Goal: Task Accomplishment & Management: Complete application form

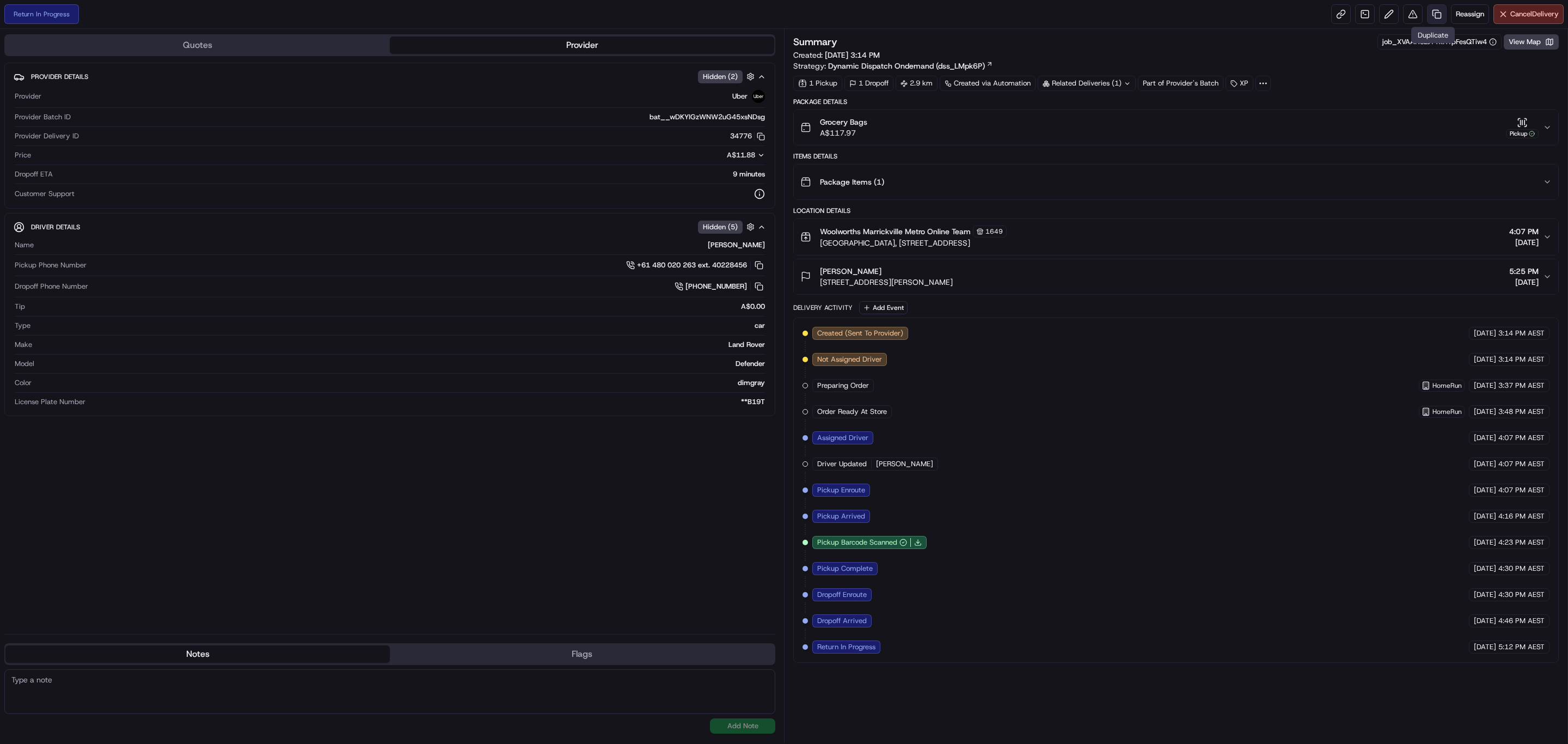
click at [1430, 16] on link at bounding box center [1437, 14] width 19 height 19
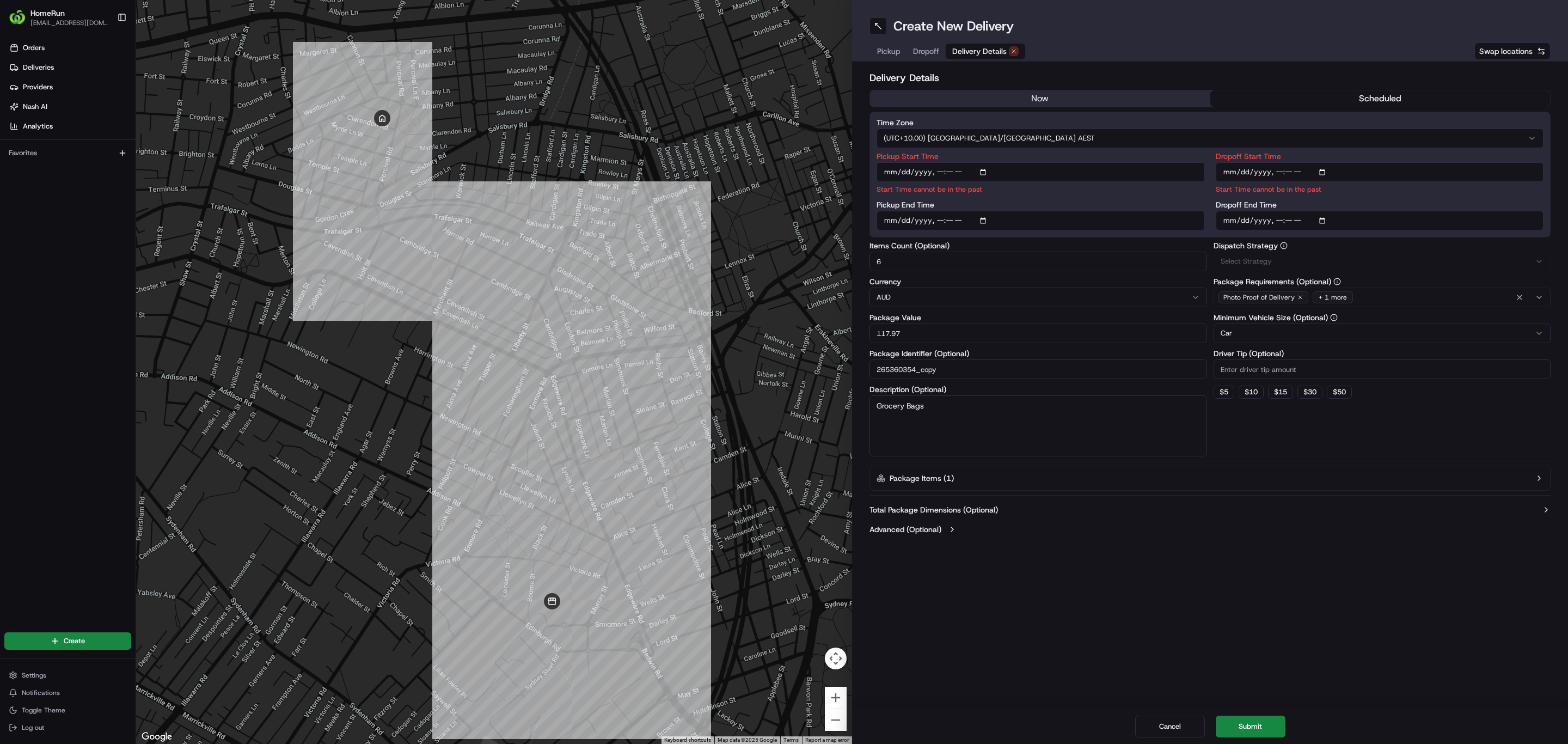
click at [973, 49] on span "Delivery Details" at bounding box center [979, 51] width 54 height 11
click at [987, 94] on button "now" at bounding box center [1040, 98] width 340 height 16
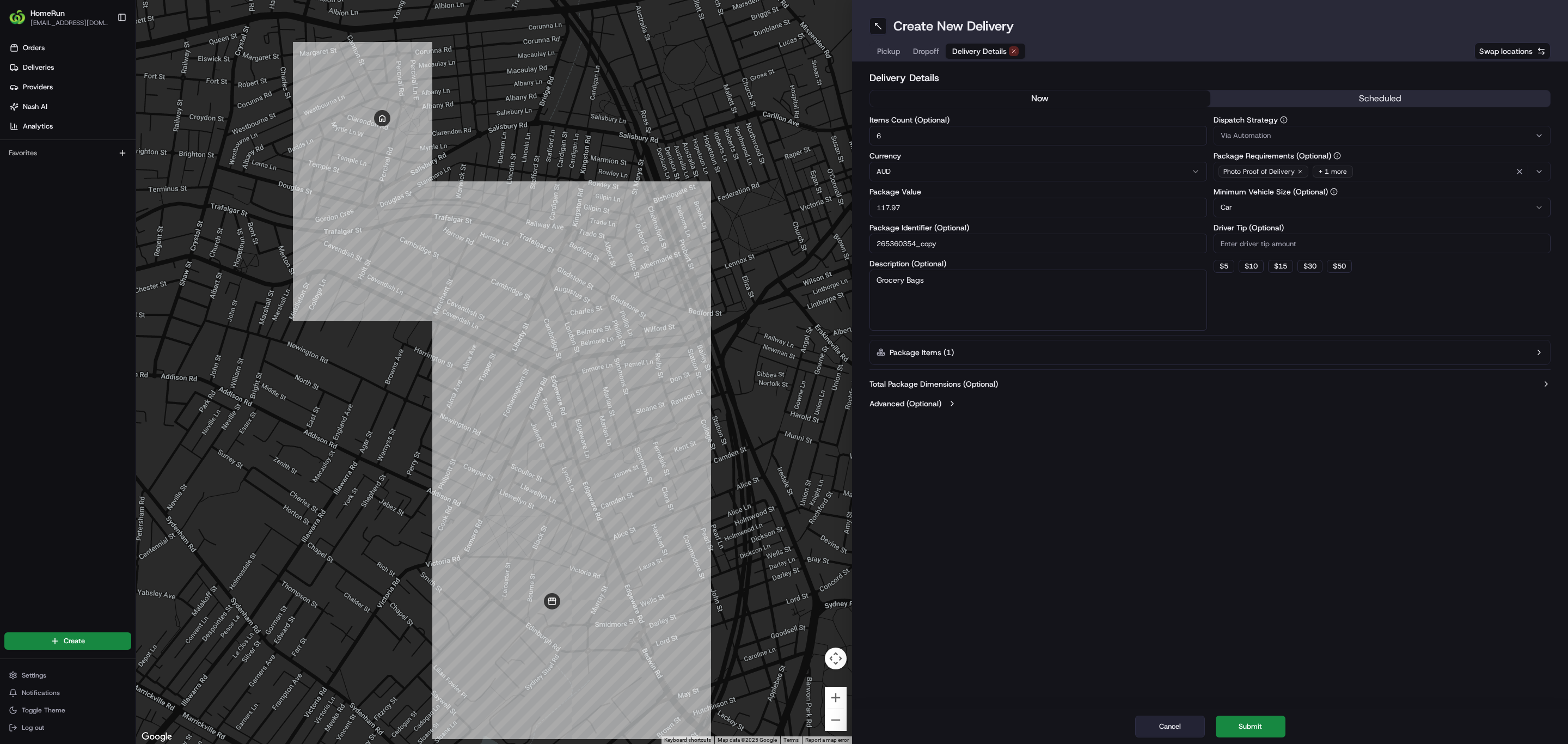
click at [1199, 725] on button "Cancel" at bounding box center [1170, 726] width 69 height 22
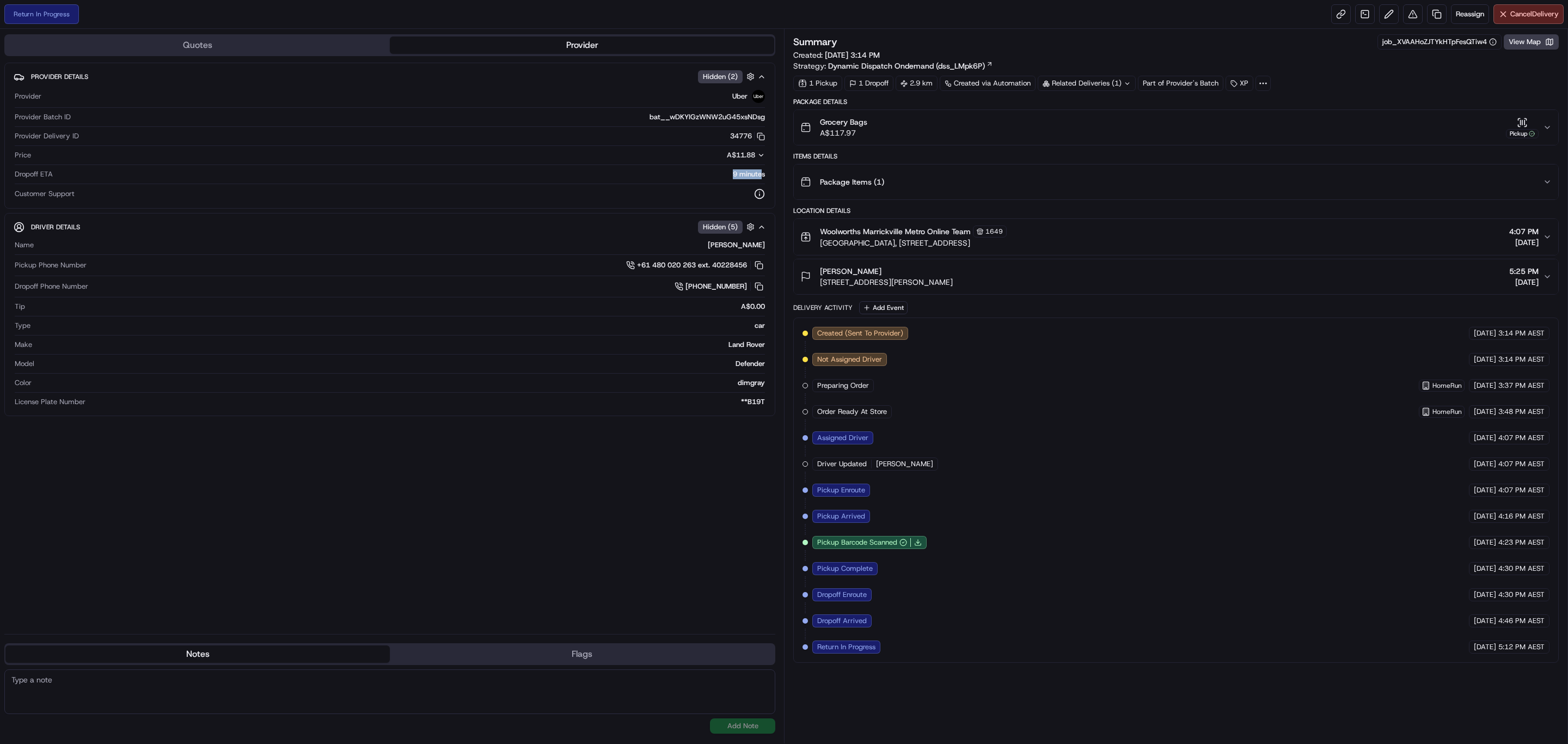
drag, startPoint x: 727, startPoint y: 175, endPoint x: 761, endPoint y: 177, distance: 34.1
click at [761, 177] on div "9 minutes" at bounding box center [411, 174] width 708 height 10
click at [696, 177] on div "9 minutes" at bounding box center [411, 174] width 708 height 10
click at [1436, 17] on link at bounding box center [1437, 14] width 19 height 19
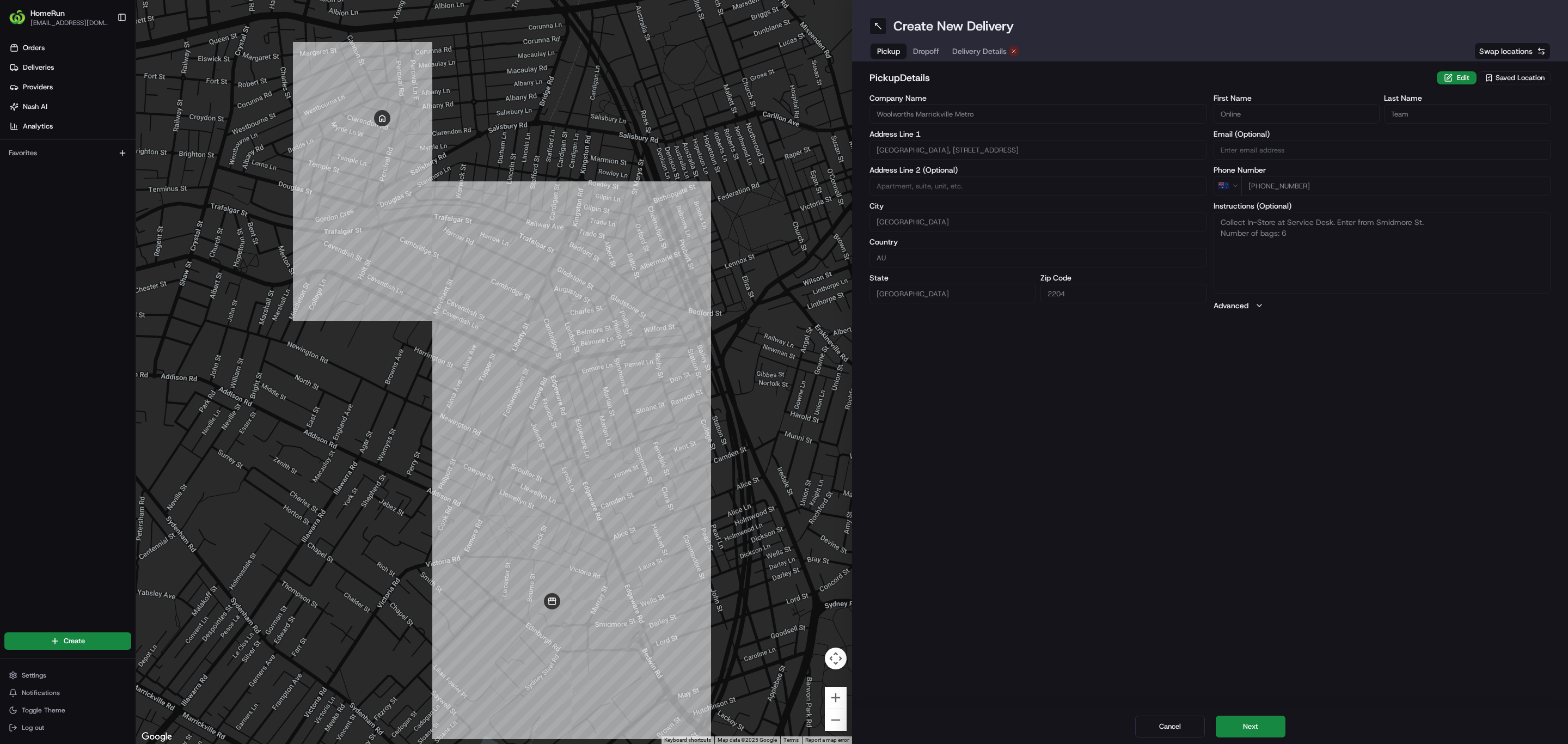
click at [990, 52] on span "Delivery Details" at bounding box center [979, 51] width 54 height 11
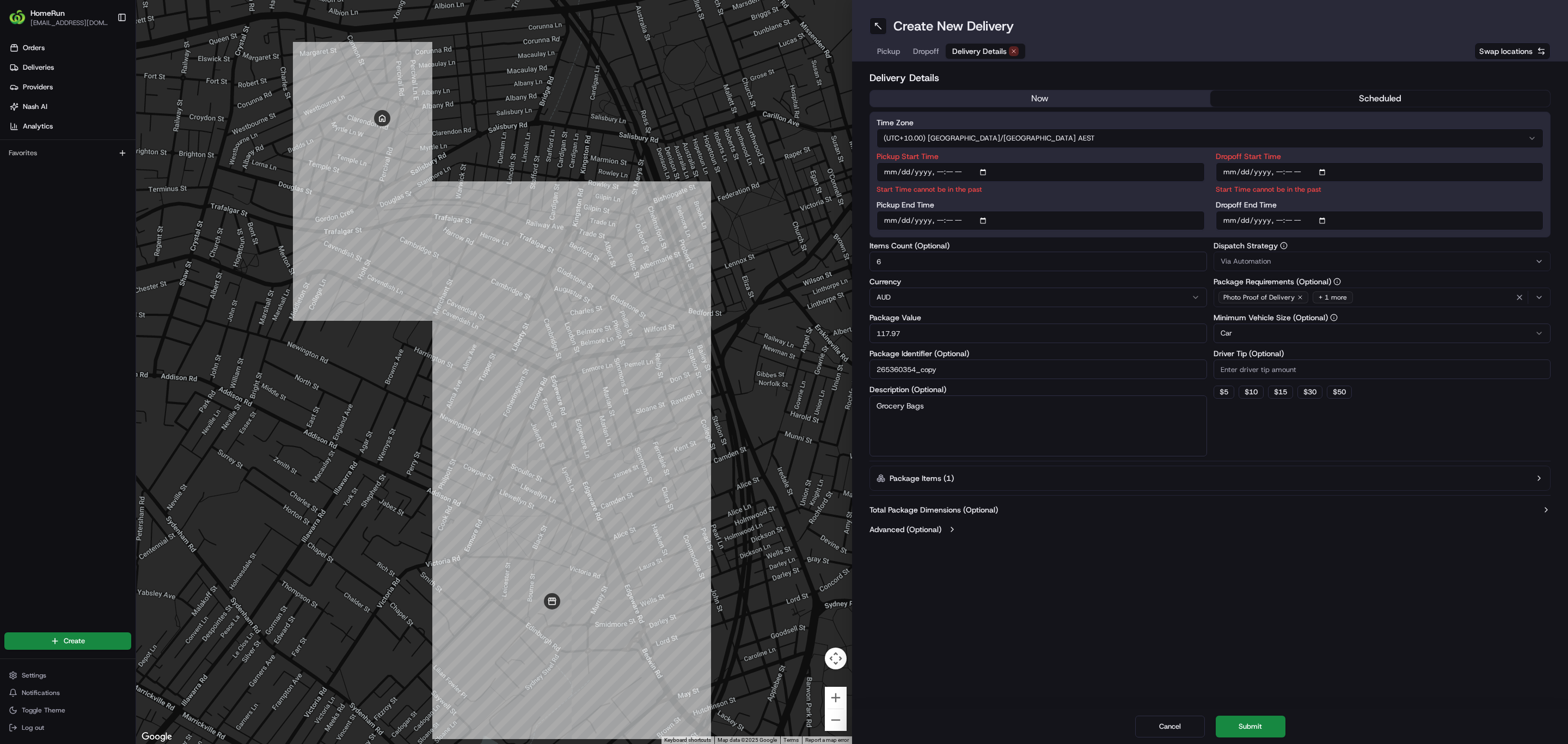
click at [957, 102] on button "now" at bounding box center [1040, 98] width 340 height 16
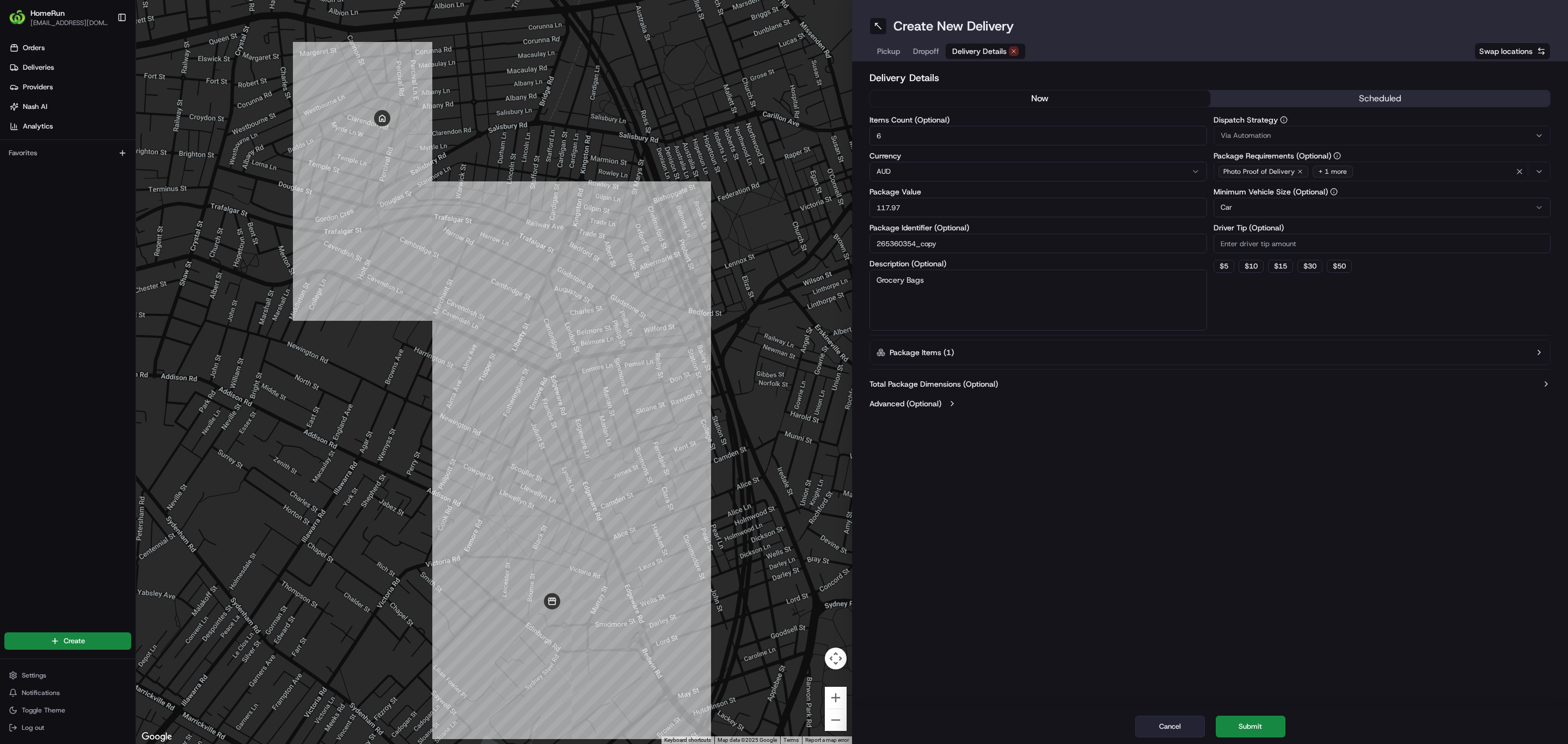
click at [1153, 725] on button "Cancel" at bounding box center [1170, 726] width 69 height 22
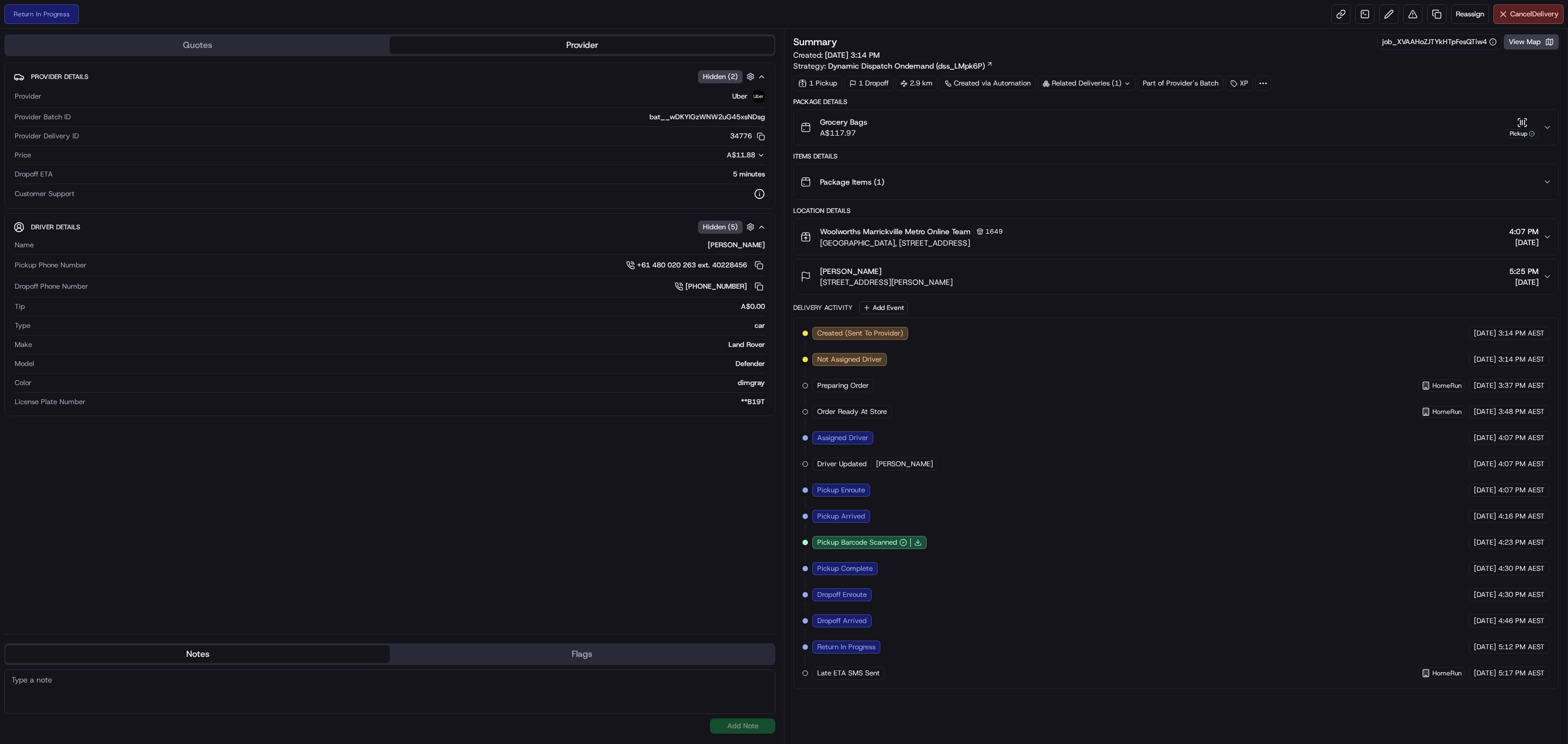
click at [1127, 77] on div "Related Deliveries (1)" at bounding box center [1087, 83] width 98 height 15
click at [1108, 46] on div "Summary job_XVAAHoZJTYkHTpFesQTiw4 View Map" at bounding box center [1176, 41] width 766 height 15
click at [1116, 79] on div "Related Deliveries (1)" at bounding box center [1087, 83] width 98 height 15
click at [1112, 62] on div "Summary job_XVAAHoZJTYkHTpFesQTiw4 View Map Created: [DATE] 3:14 PM Strategy: D…" at bounding box center [1176, 52] width 766 height 37
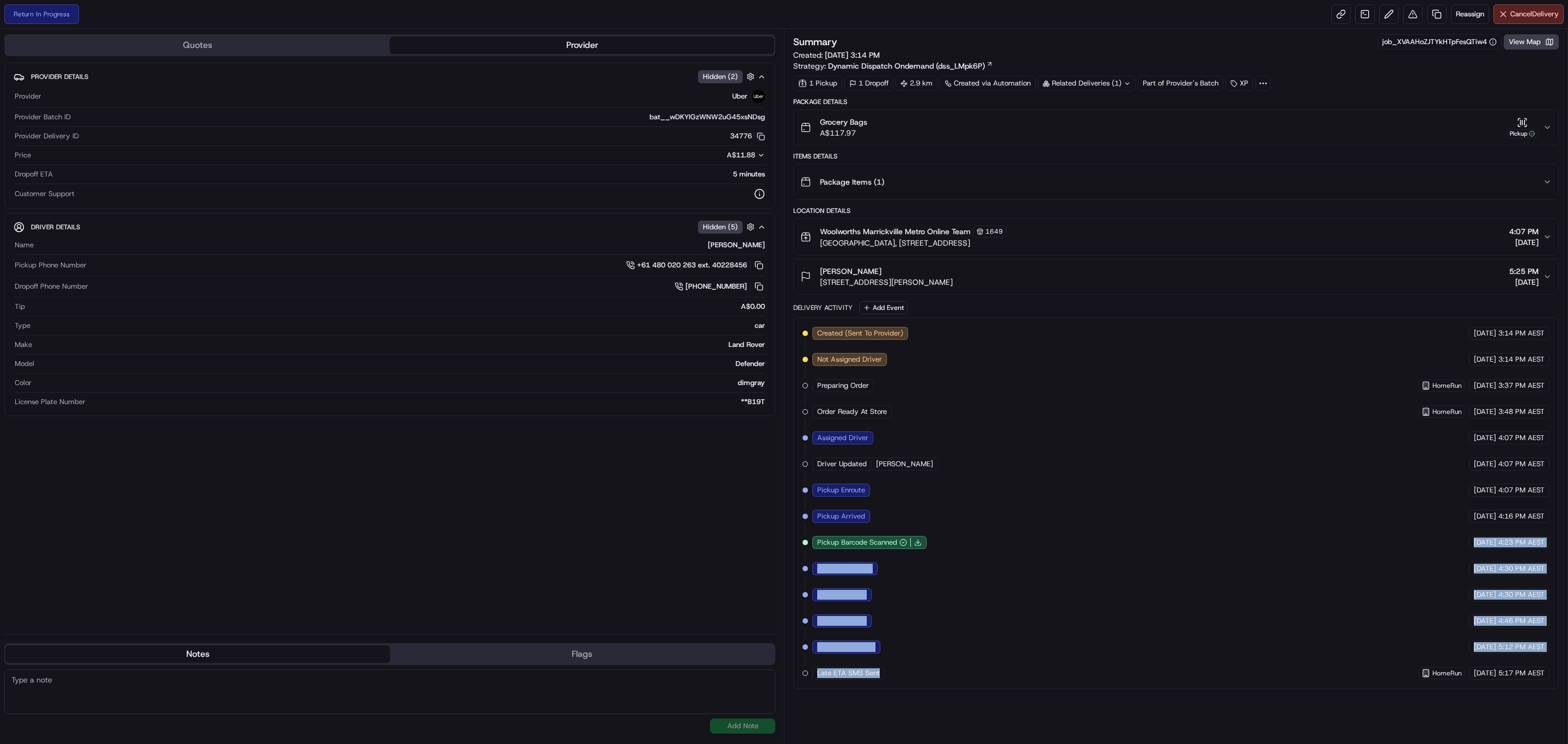
drag, startPoint x: 913, startPoint y: 572, endPoint x: 934, endPoint y: 667, distance: 97.3
click at [934, 667] on div "Created (Sent To Provider) Uber [DATE] 3:14 PM AEST Not Assigned Driver Uber [D…" at bounding box center [1175, 504] width 747 height 353
click at [987, 653] on div "Created (Sent To Provider) Uber [DATE] 3:14 PM AEST Not Assigned Driver Uber [D…" at bounding box center [1175, 504] width 747 height 353
